Goal: Information Seeking & Learning: Learn about a topic

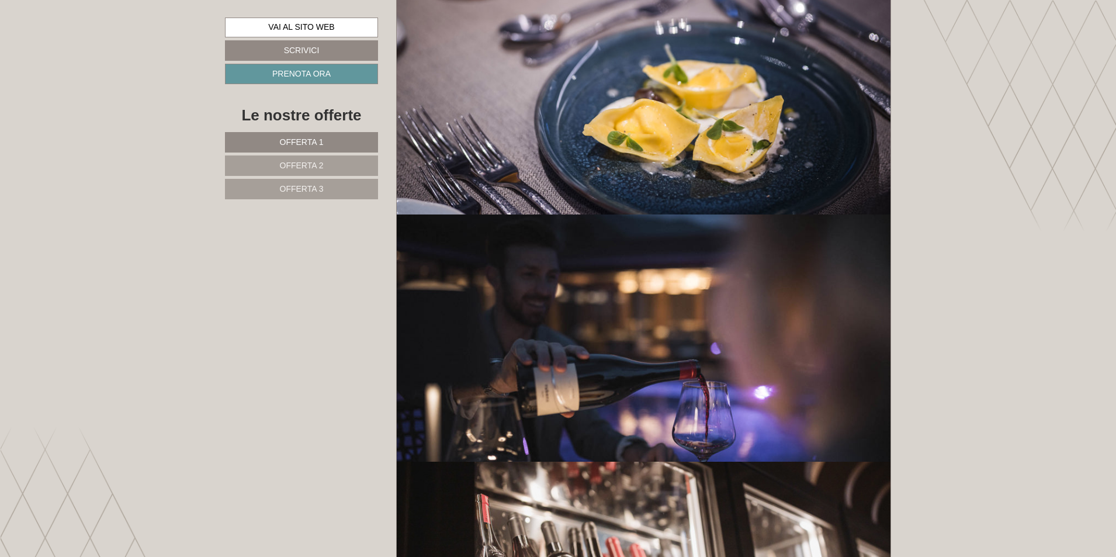
scroll to position [9405, 0]
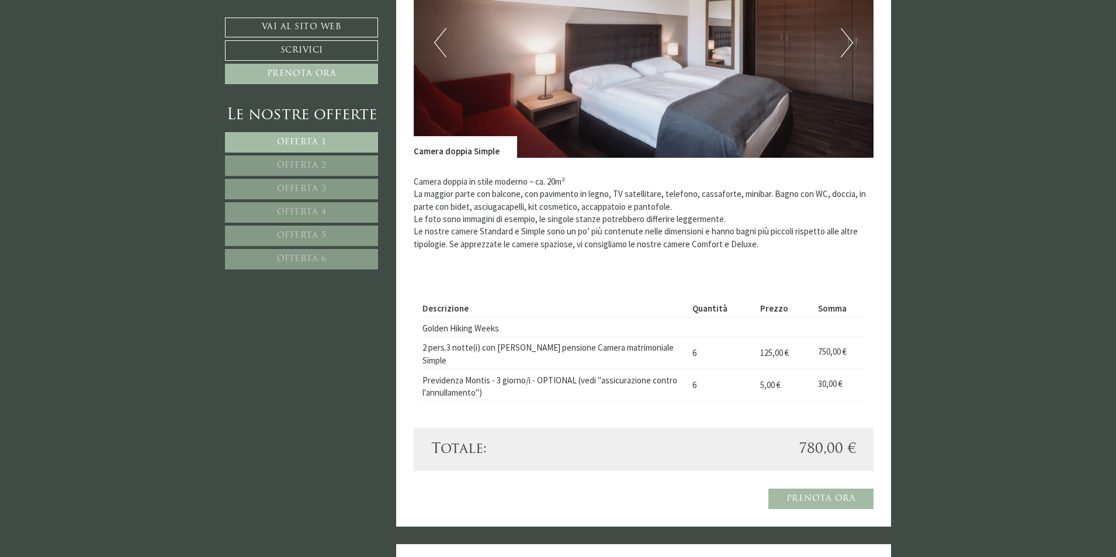
scroll to position [815, 0]
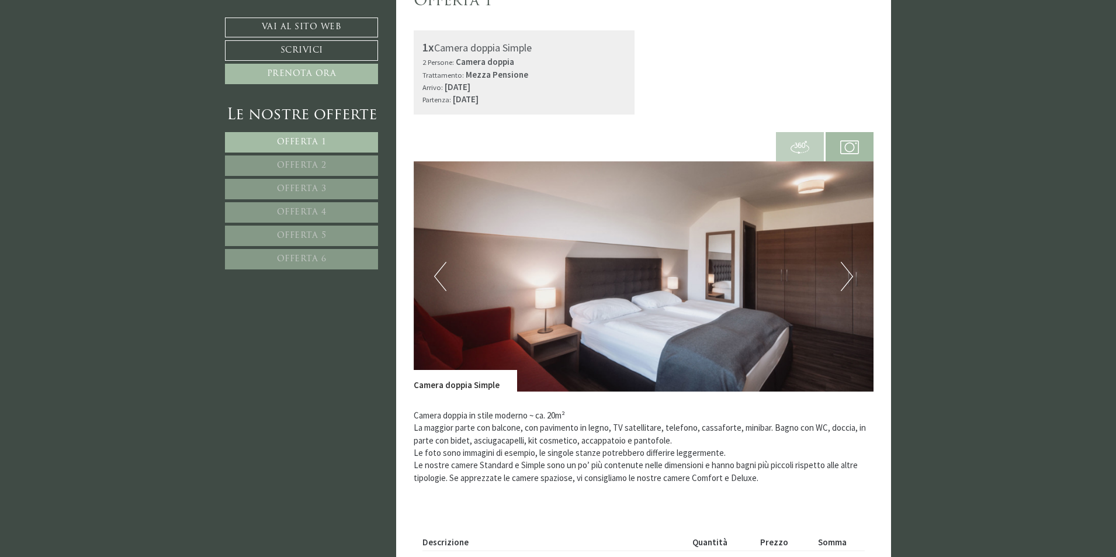
click at [851, 279] on button "Next" at bounding box center [847, 276] width 12 height 29
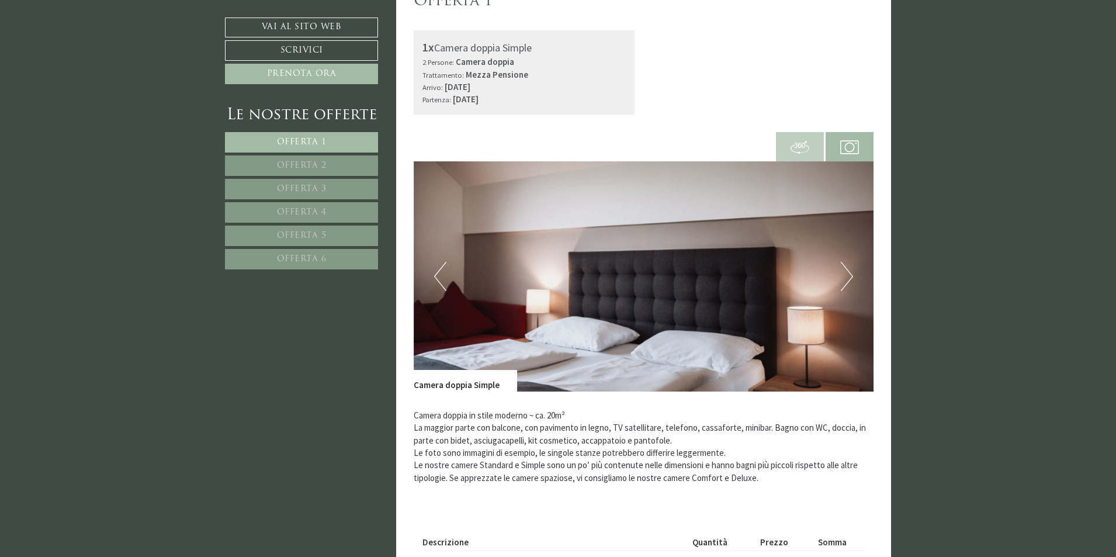
click at [848, 279] on button "Next" at bounding box center [847, 276] width 12 height 29
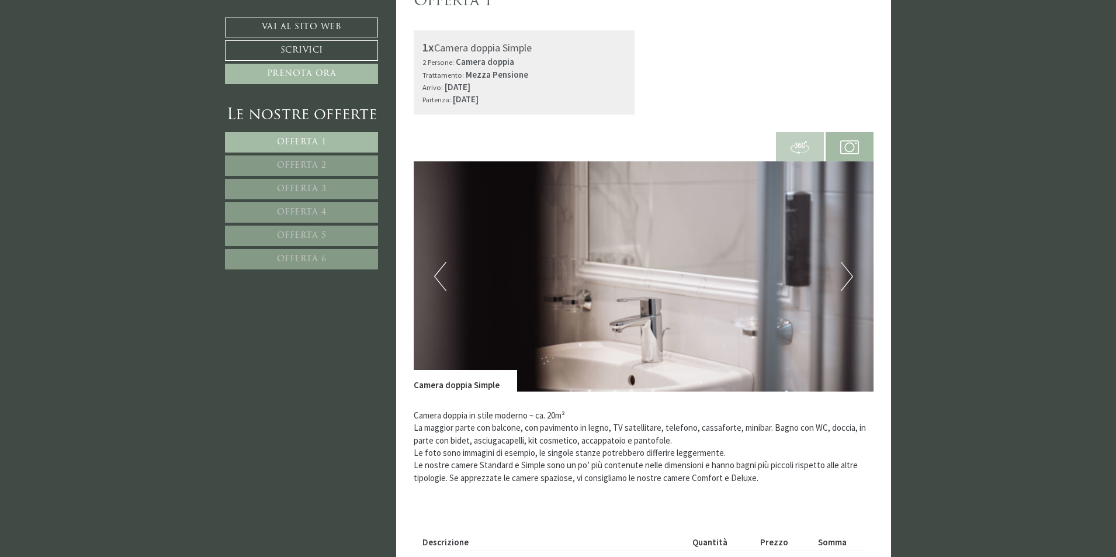
click at [848, 279] on button "Next" at bounding box center [847, 276] width 12 height 29
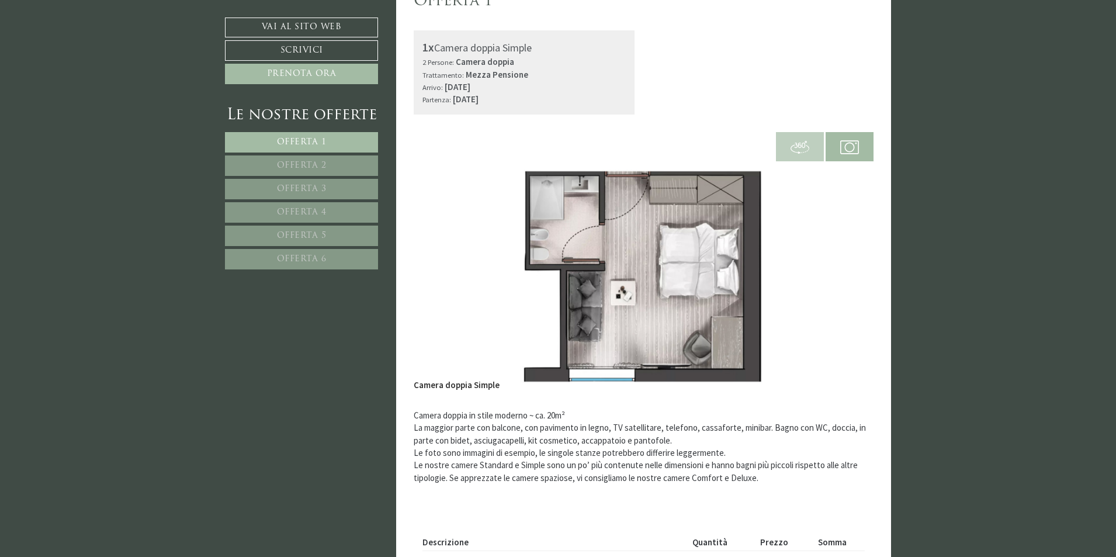
click at [848, 279] on button "Next" at bounding box center [847, 276] width 12 height 29
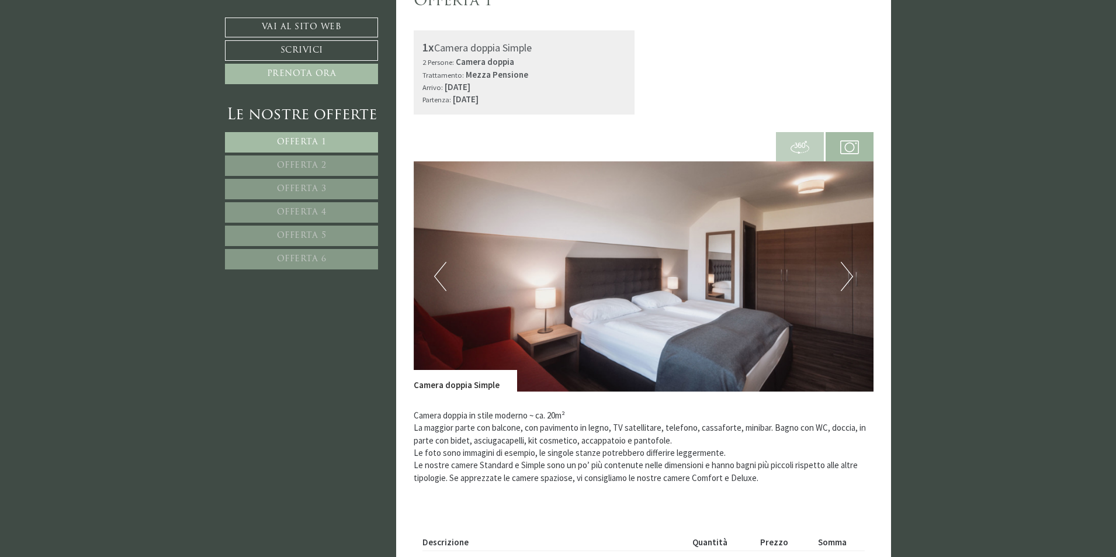
click at [848, 279] on button "Next" at bounding box center [847, 276] width 12 height 29
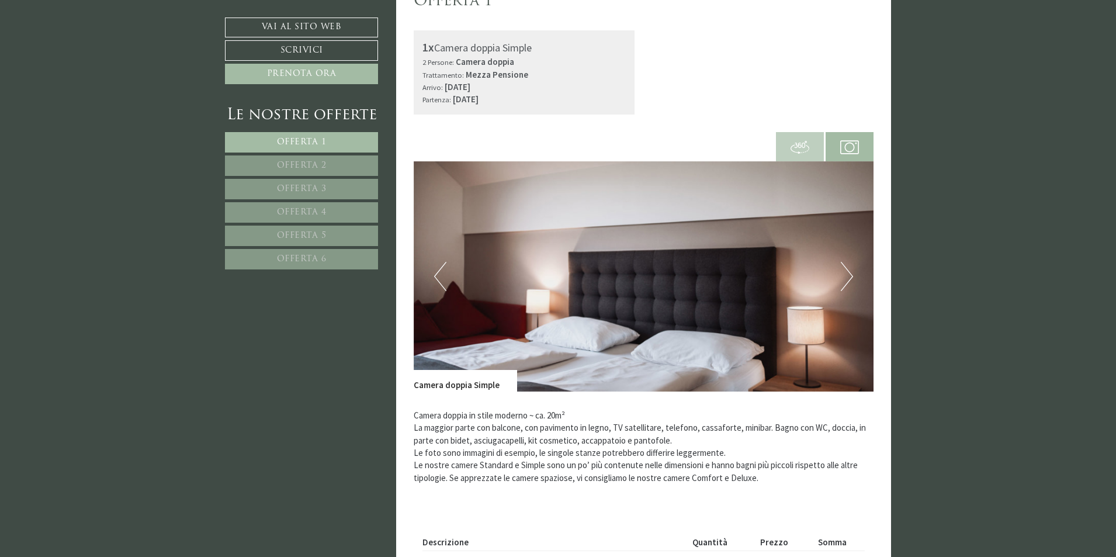
click at [848, 279] on button "Next" at bounding box center [847, 276] width 12 height 29
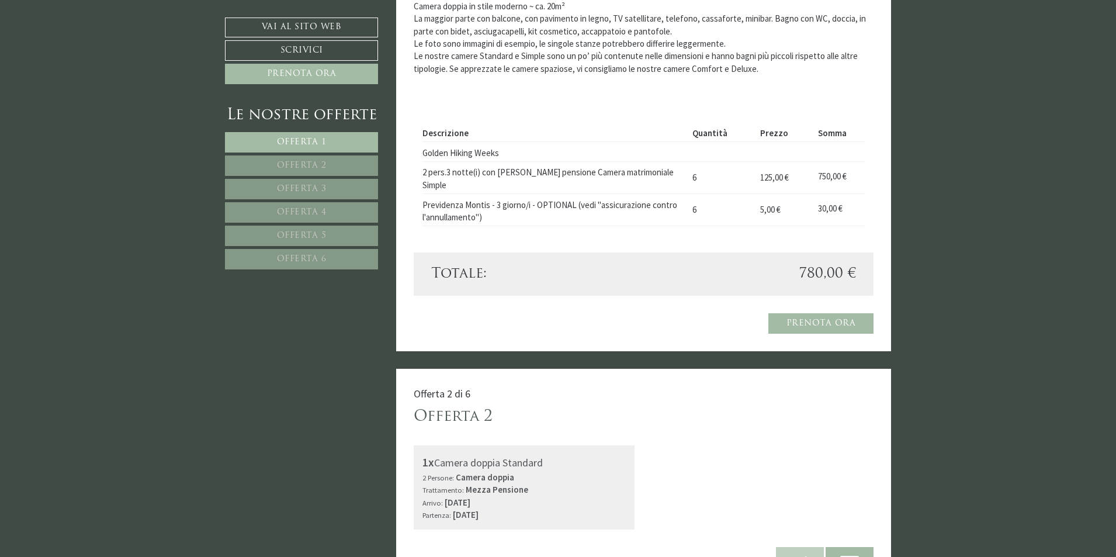
scroll to position [1633, 0]
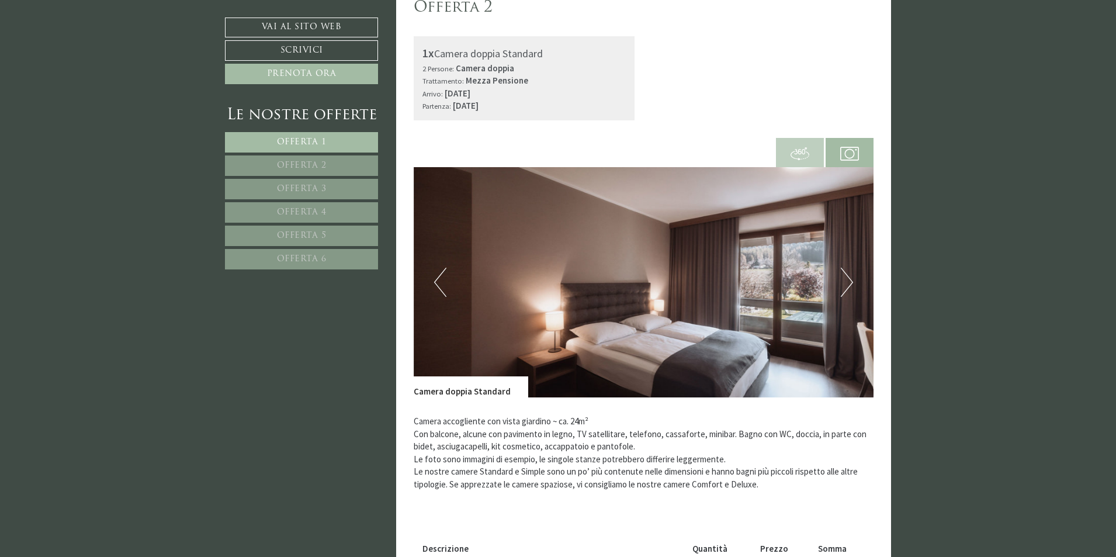
click at [843, 268] on button "Next" at bounding box center [847, 282] width 12 height 29
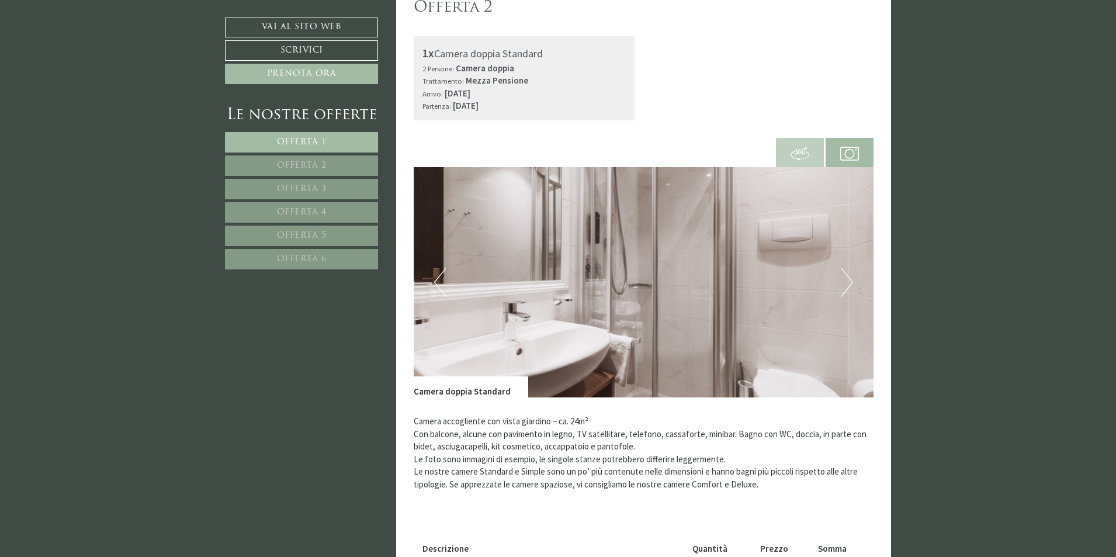
click at [846, 268] on button "Next" at bounding box center [847, 282] width 12 height 29
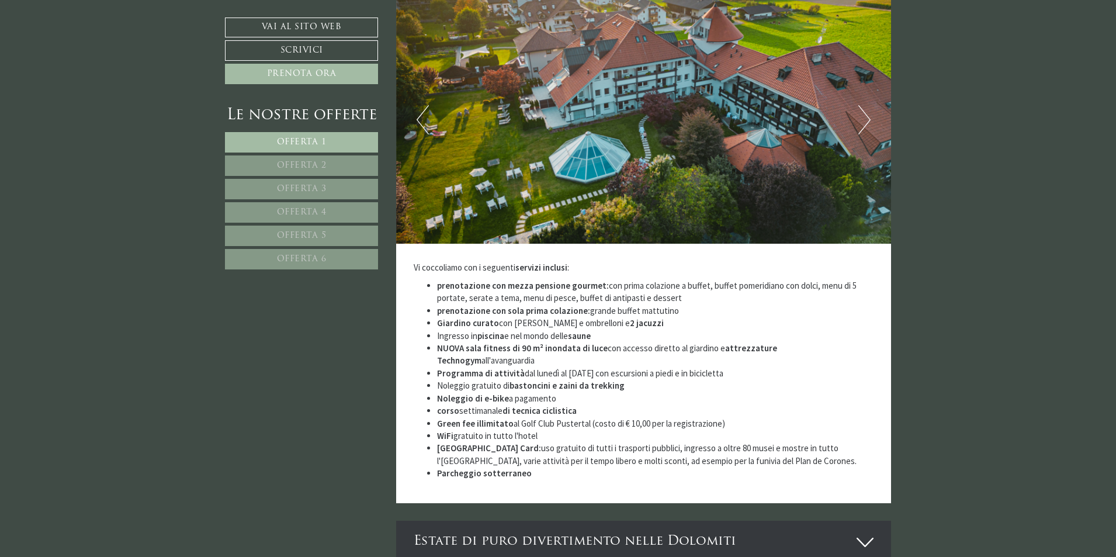
scroll to position [3444, 0]
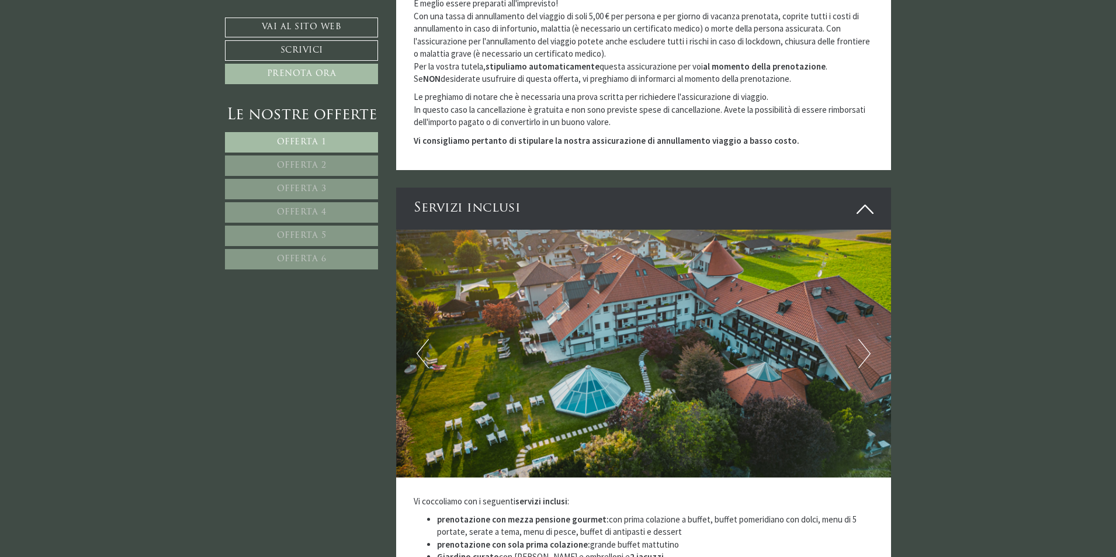
click at [864, 339] on button "Next" at bounding box center [864, 353] width 12 height 29
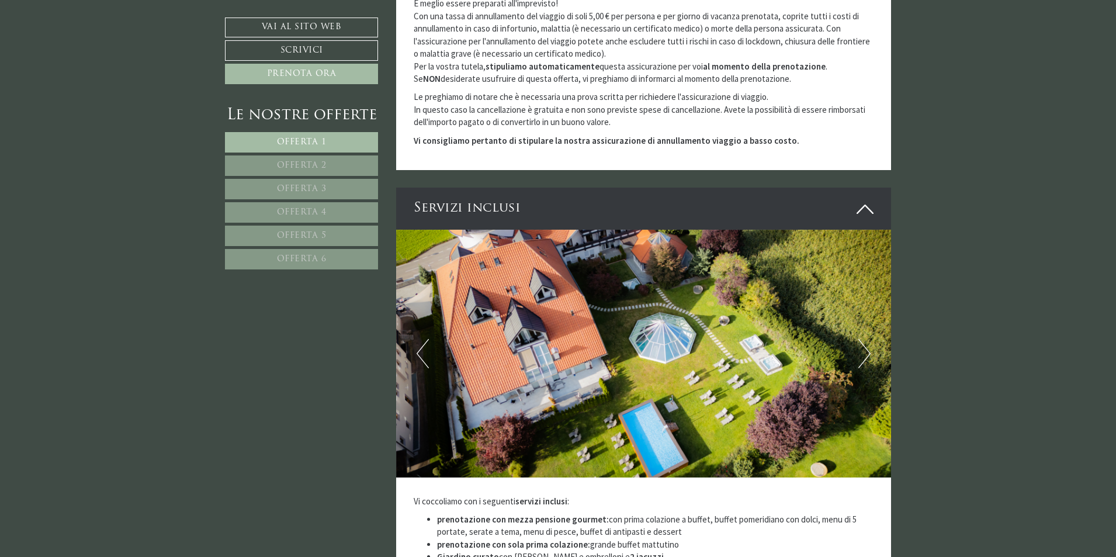
click at [864, 339] on button "Next" at bounding box center [864, 353] width 12 height 29
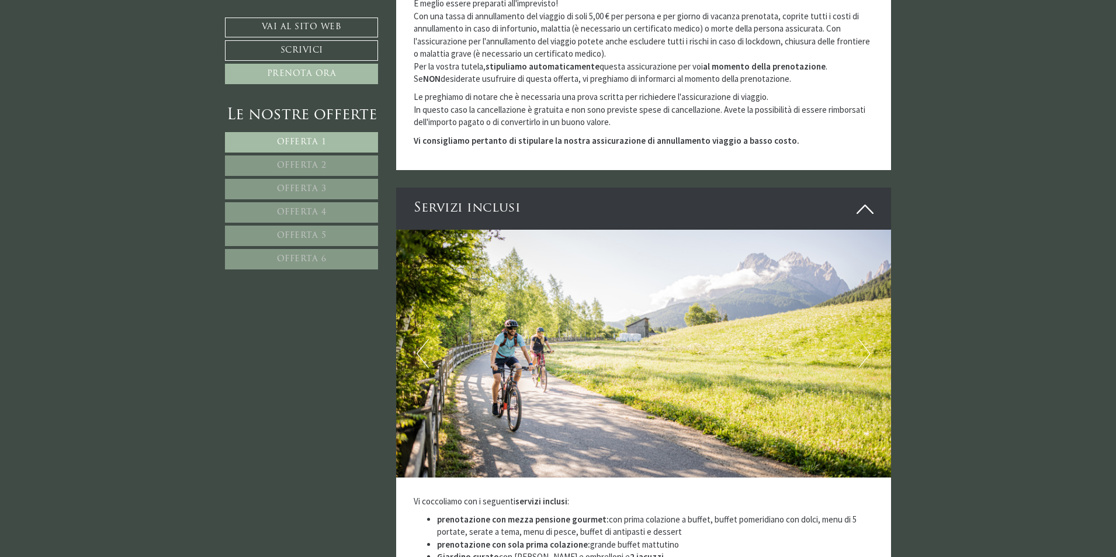
click at [864, 339] on button "Next" at bounding box center [864, 353] width 12 height 29
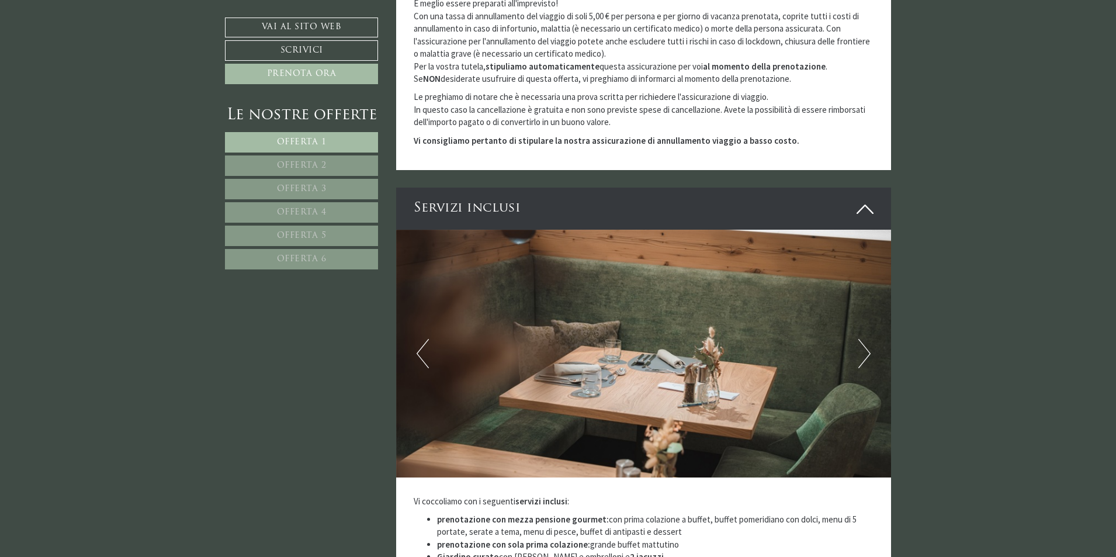
click at [864, 339] on button "Next" at bounding box center [864, 353] width 12 height 29
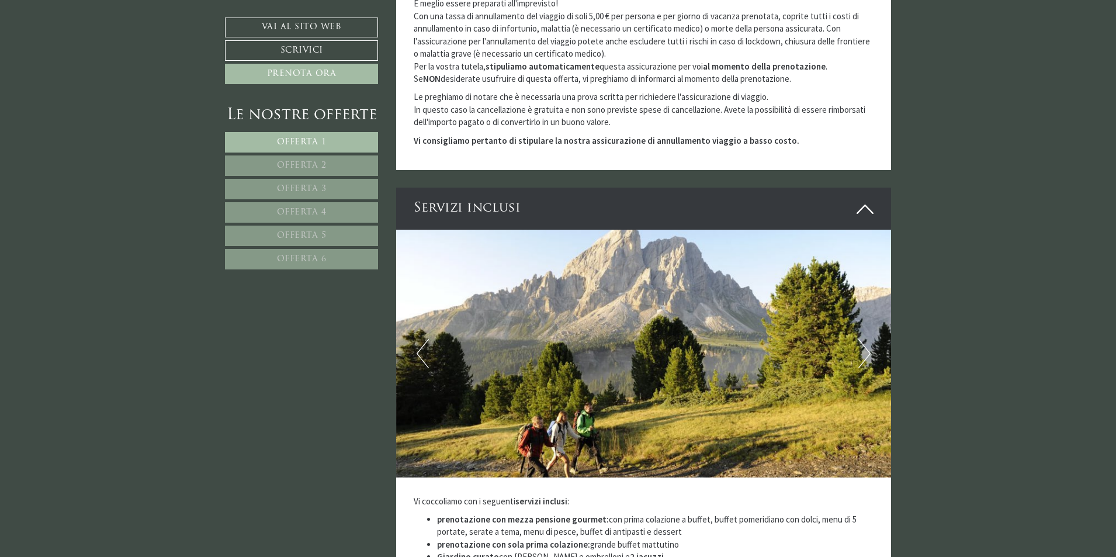
click at [864, 339] on button "Next" at bounding box center [864, 353] width 12 height 29
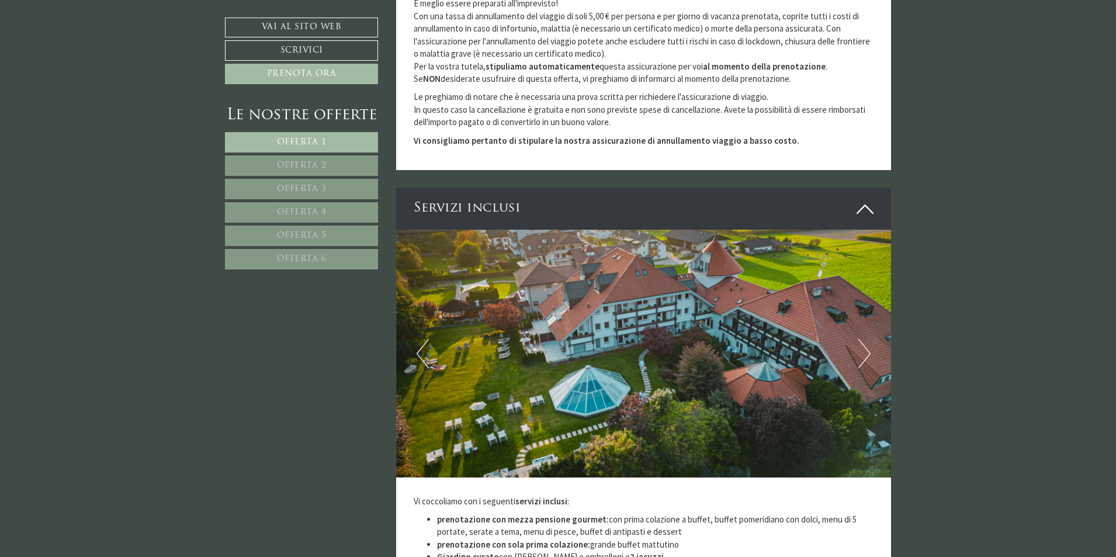
click at [864, 339] on button "Next" at bounding box center [864, 353] width 12 height 29
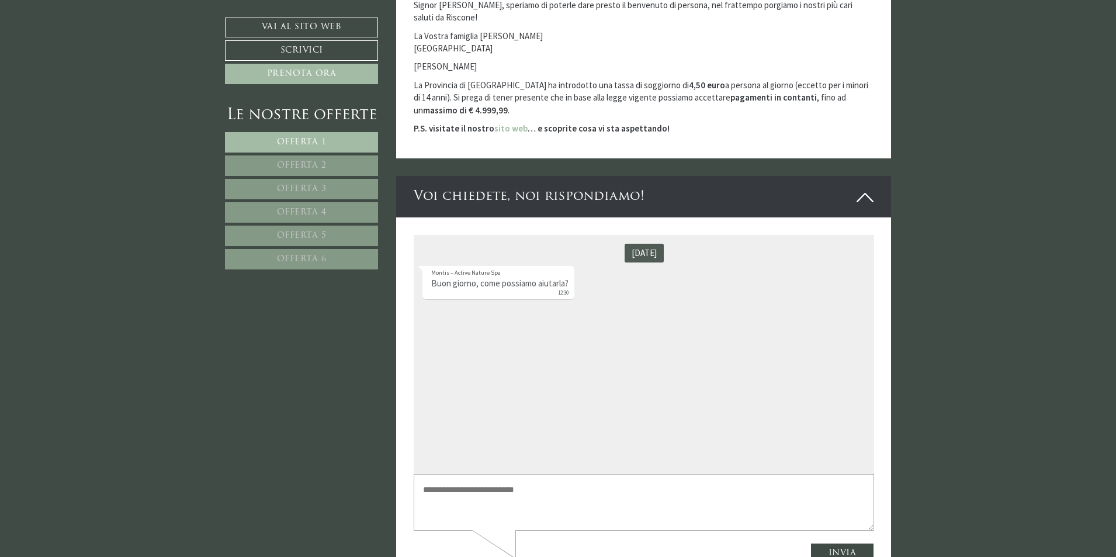
scroll to position [3853, 0]
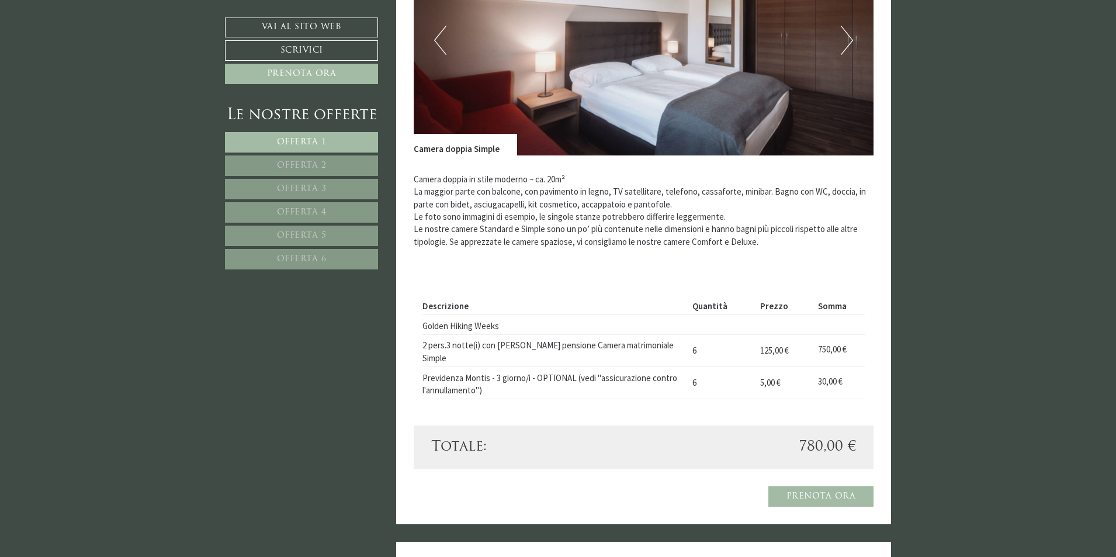
scroll to position [876, 0]
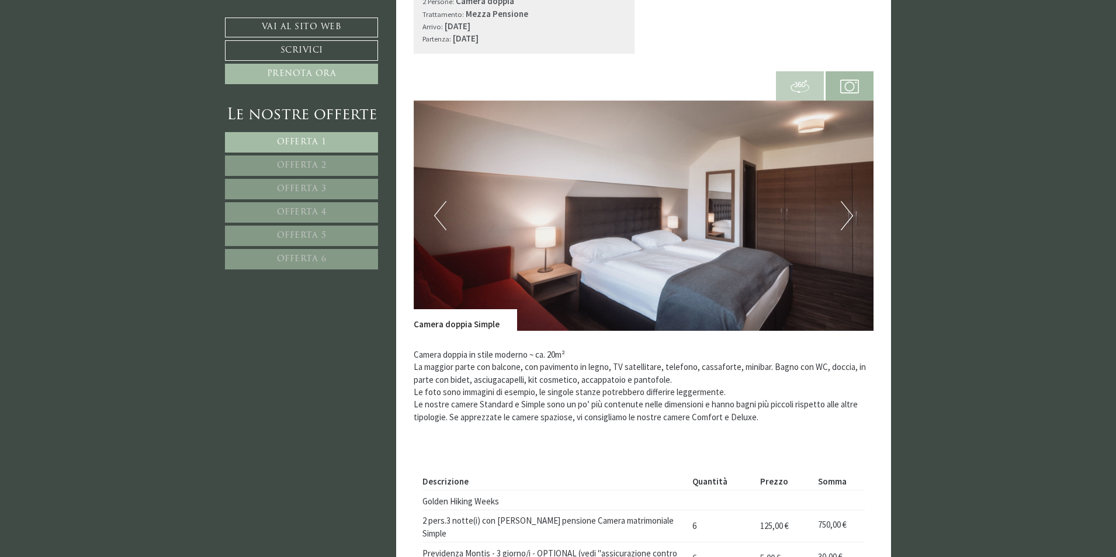
click at [847, 209] on button "Next" at bounding box center [847, 215] width 12 height 29
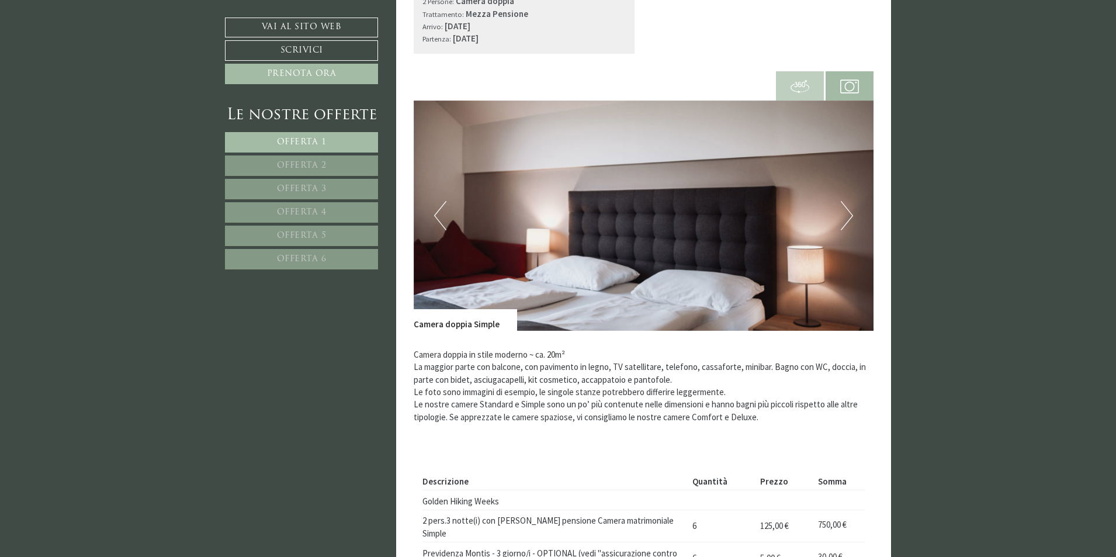
click at [847, 209] on button "Next" at bounding box center [847, 215] width 12 height 29
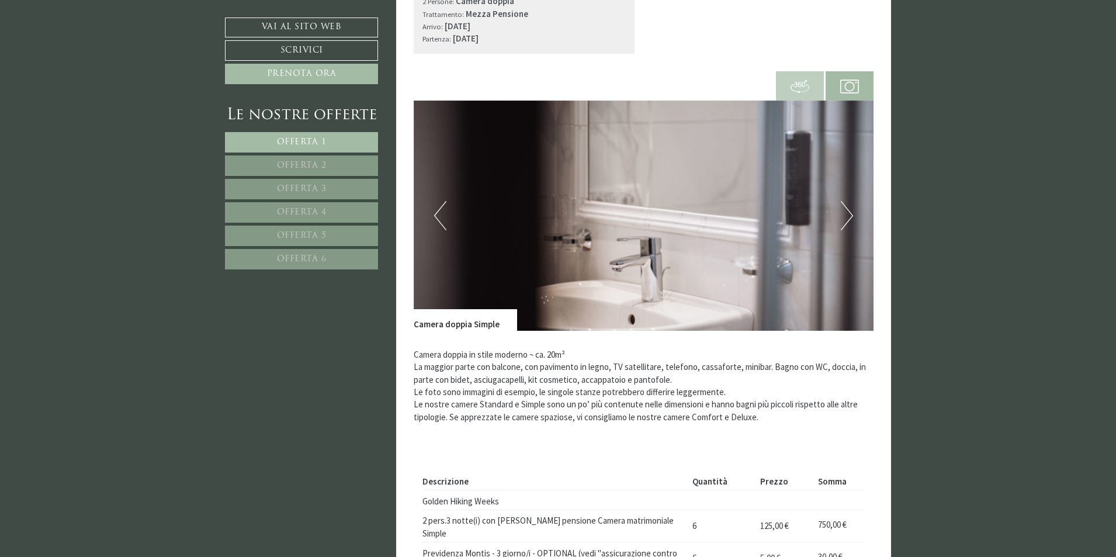
click at [847, 209] on button "Next" at bounding box center [847, 215] width 12 height 29
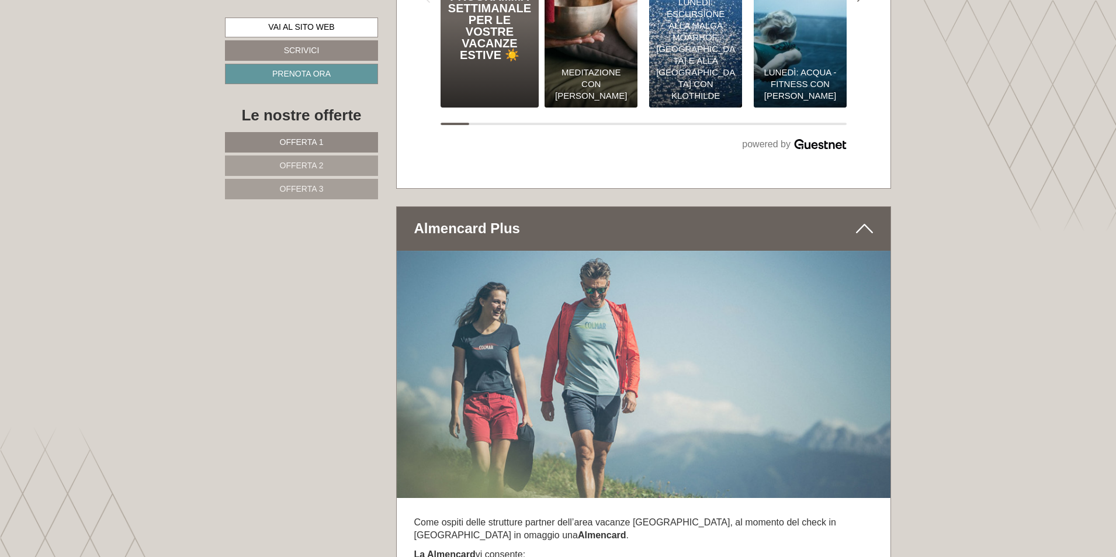
scroll to position [5372, 0]
